Goal: Use online tool/utility: Utilize a website feature to perform a specific function

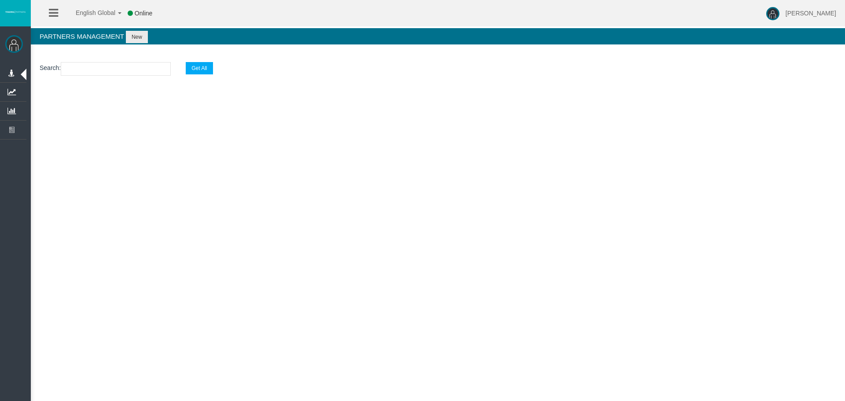
click at [67, 68] on input "text" at bounding box center [116, 69] width 110 height 14
paste input "19269613"
click at [117, 70] on input "19269613" at bounding box center [116, 69] width 110 height 14
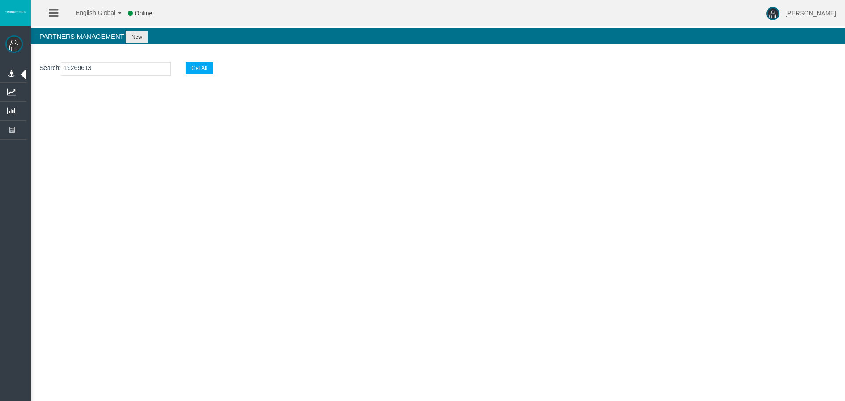
paste input "IBesvbb"
type input "IBesvbb"
select select "25"
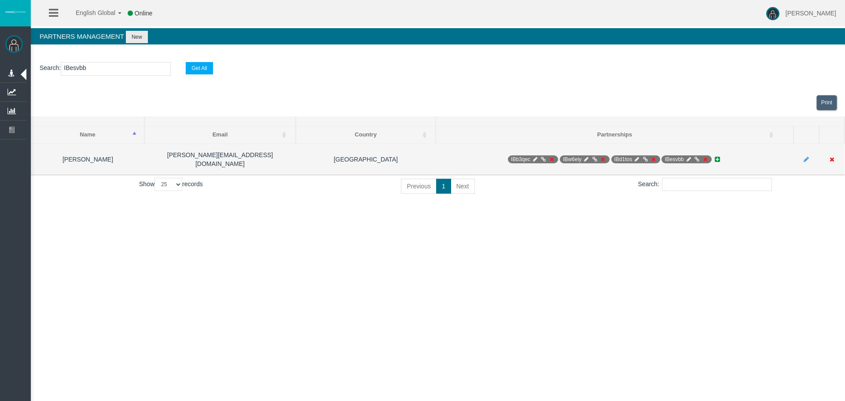
click at [696, 157] on icon at bounding box center [696, 159] width 7 height 5
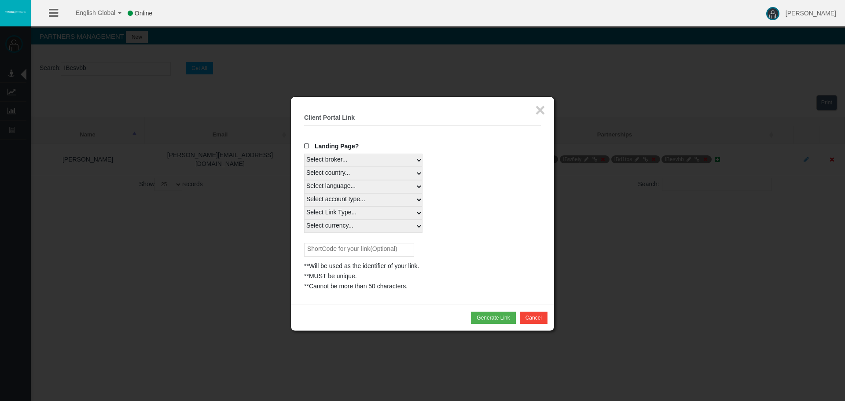
select select
click at [367, 159] on select "Select broker... T4Trade" at bounding box center [363, 160] width 118 height 13
click at [372, 173] on select "Select country... Rest of the World" at bounding box center [363, 173] width 118 height 13
select select
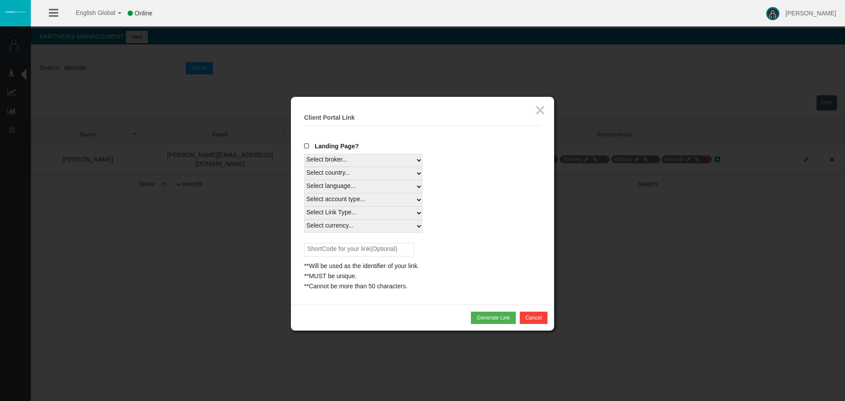
click at [304, 167] on select "Select country... Rest of the World" at bounding box center [363, 173] width 118 height 13
click at [355, 183] on select "Select language... English Japanese Chinese Portuguese Spanish Czech German Fre…" at bounding box center [363, 186] width 118 height 13
select select
click at [304, 180] on select "Select language... English Japanese Chinese Portuguese Spanish Czech German Fre…" at bounding box center [363, 186] width 118 height 13
click at [353, 194] on select "Select account type... All Platforms MT4 LiveFixedSpreadAccount MT4 LiveFloatin…" at bounding box center [363, 199] width 118 height 13
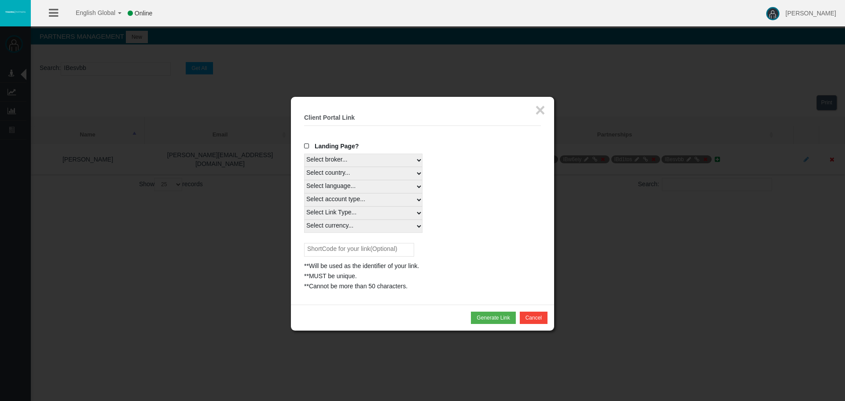
select select
click at [304, 193] on select "Select account type... All Platforms MT4 LiveFixedSpreadAccount MT4 LiveFloatin…" at bounding box center [363, 199] width 118 height 13
click at [354, 210] on select "Select Link Type... Real" at bounding box center [363, 212] width 118 height 13
select select "Real"
click at [304, 206] on select "Select Link Type... Real" at bounding box center [363, 212] width 118 height 13
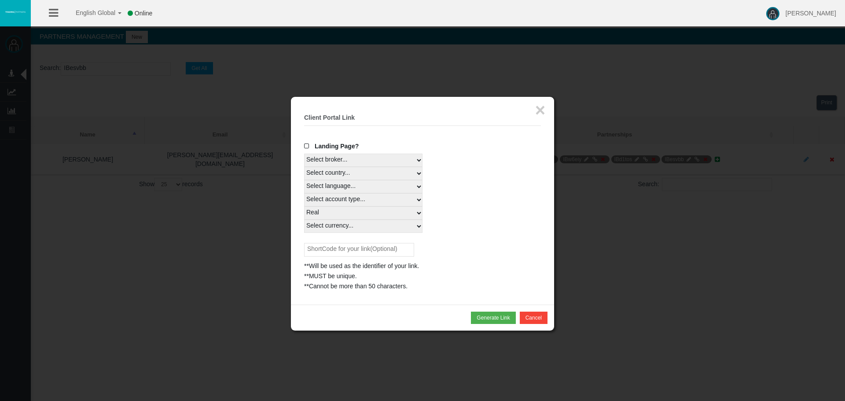
click at [343, 225] on select "Select currency... All Currencies" at bounding box center [363, 226] width 118 height 13
select select "All Currencies"
click at [304, 220] on select "Select currency... All Currencies" at bounding box center [363, 226] width 118 height 13
click at [480, 319] on button "Generate Link" at bounding box center [493, 317] width 44 height 12
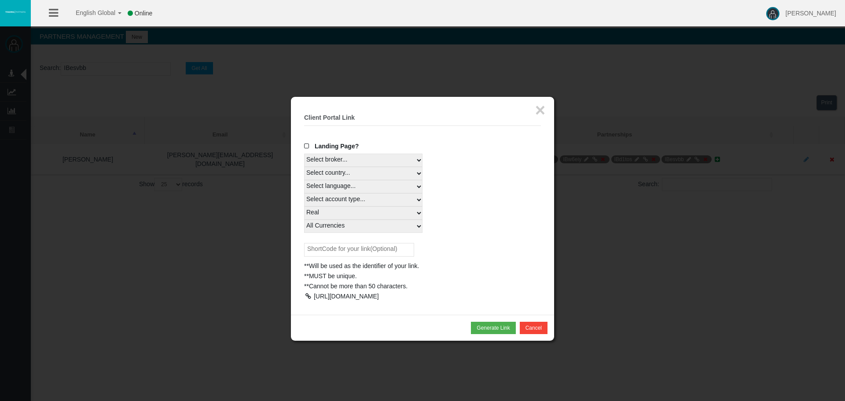
click at [309, 297] on div at bounding box center [308, 296] width 8 height 6
click at [541, 105] on button "×" at bounding box center [540, 110] width 10 height 18
